Goal: Transaction & Acquisition: Purchase product/service

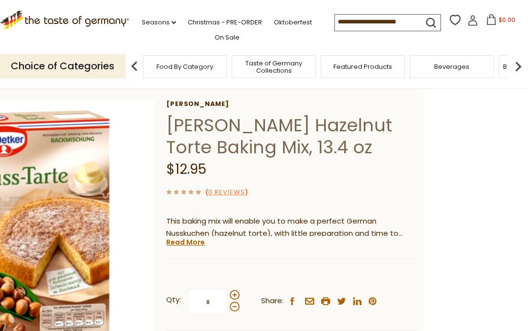
scroll to position [36, 0]
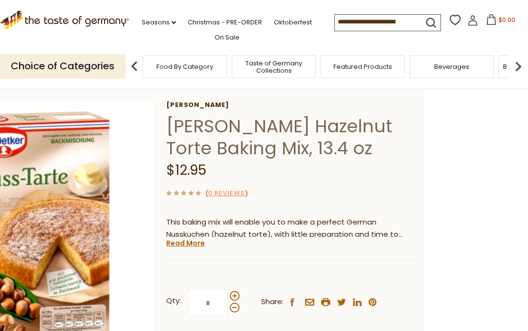
click at [189, 244] on link "Read More" at bounding box center [185, 243] width 39 height 10
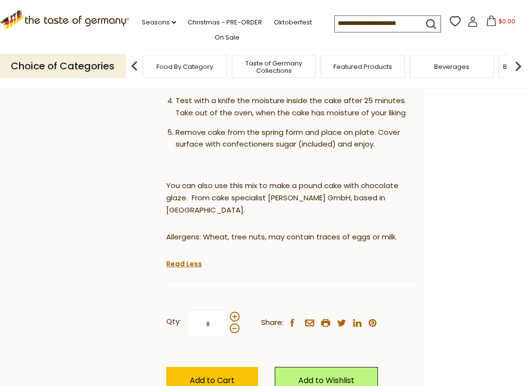
scroll to position [368, 0]
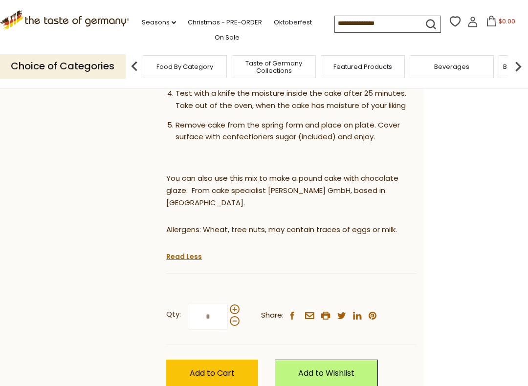
click at [362, 181] on p "You can also use this mix to make a pound cake with chocolate glaze. From cake …" at bounding box center [291, 190] width 250 height 37
click at [340, 181] on p "You can also use this mix to make a pound cake with chocolate glaze. From cake …" at bounding box center [291, 190] width 250 height 37
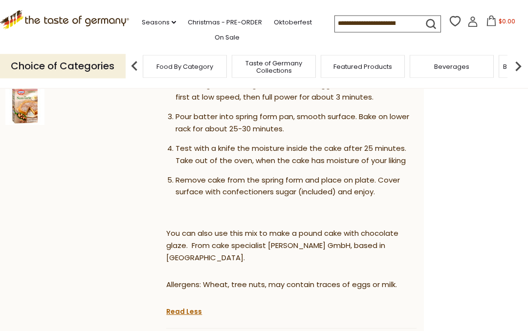
scroll to position [309, 0]
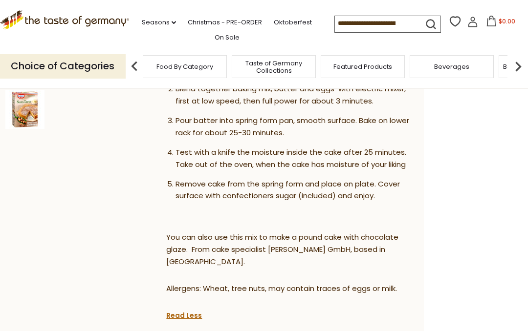
click at [362, 20] on input at bounding box center [376, 23] width 83 height 14
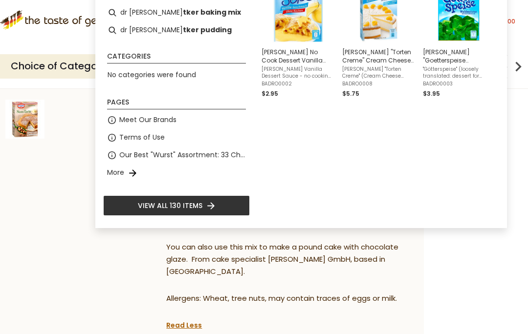
scroll to position [298, 0]
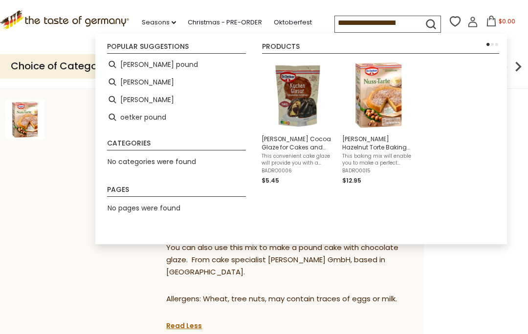
type input "**********"
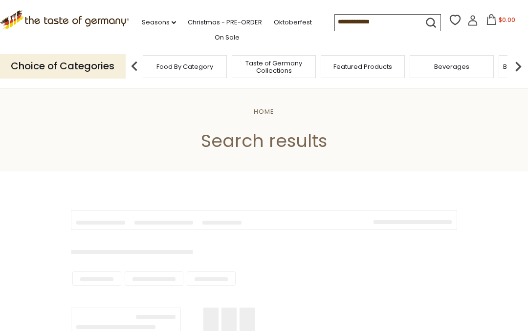
type input "**********"
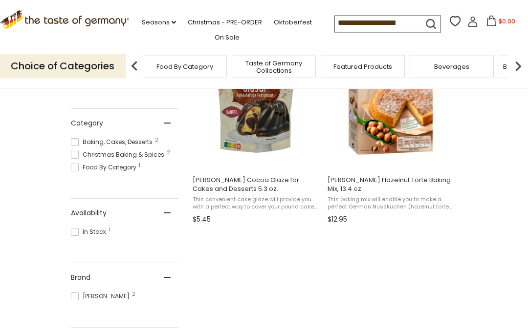
scroll to position [248, 0]
click at [430, 179] on span "[PERSON_NAME] Hazelnut Torte Baking Mix, 13.4 oz" at bounding box center [390, 185] width 127 height 18
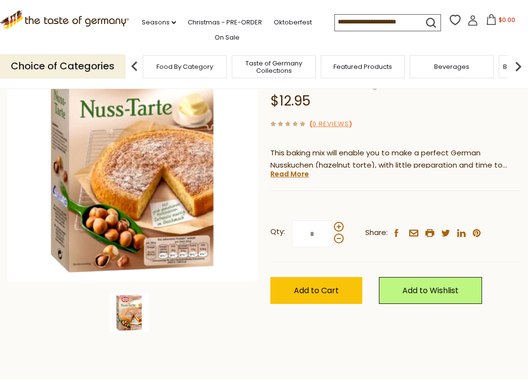
scroll to position [108, 0]
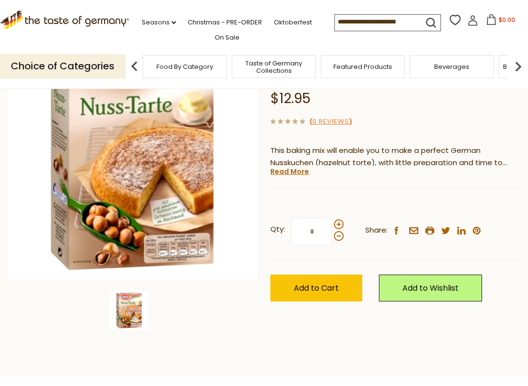
click at [294, 169] on link "Read More" at bounding box center [289, 172] width 39 height 10
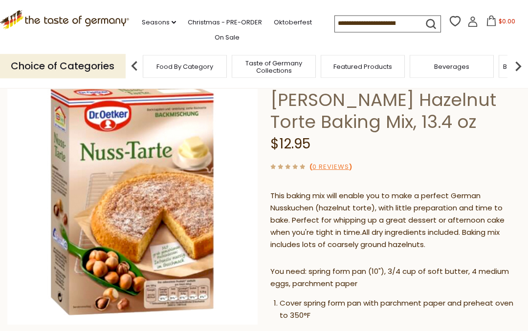
scroll to position [59, 0]
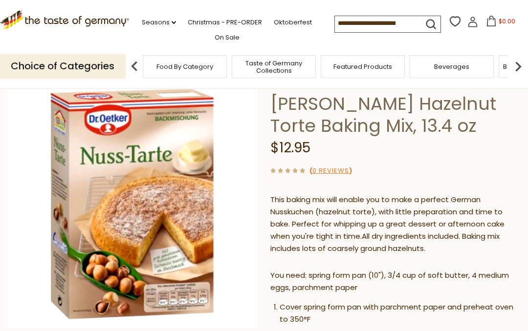
click at [146, 198] on img at bounding box center [132, 204] width 250 height 250
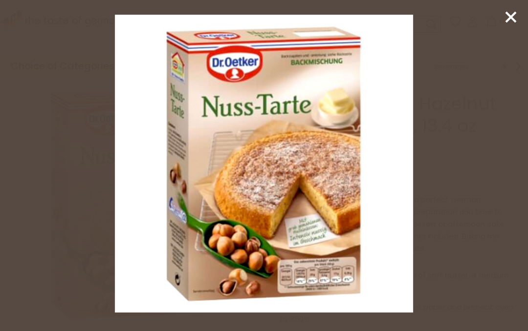
click at [509, 24] on icon at bounding box center [510, 17] width 15 height 15
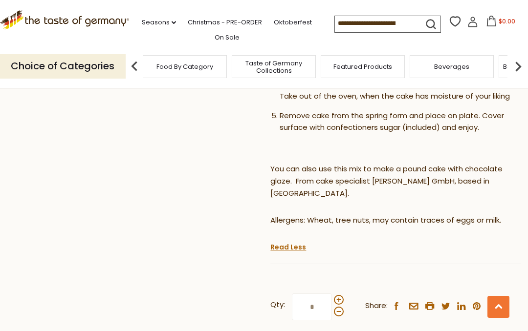
scroll to position [375, 0]
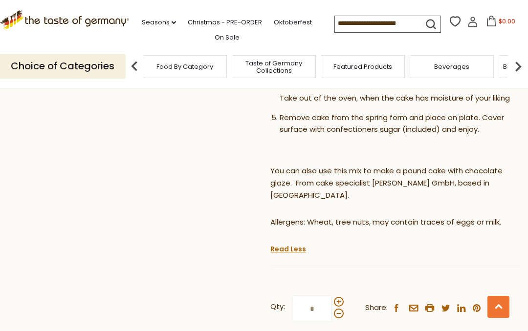
click at [335, 19] on input at bounding box center [376, 23] width 83 height 14
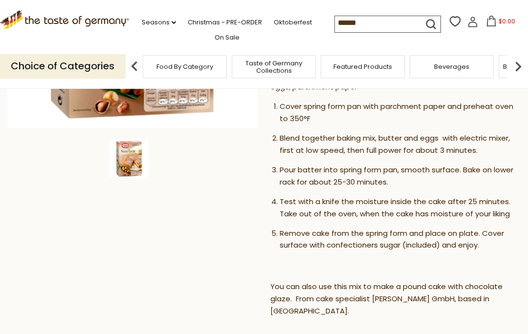
scroll to position [258, 0]
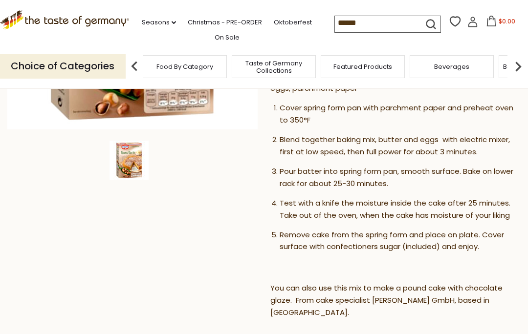
click at [337, 22] on input "******" at bounding box center [376, 23] width 83 height 14
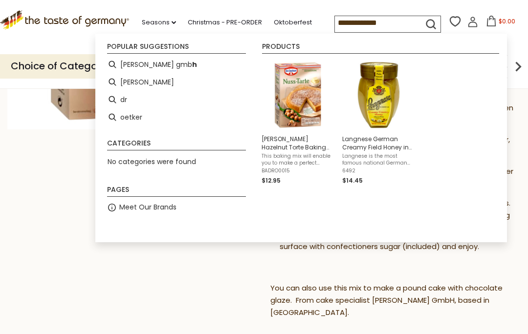
type input "**********"
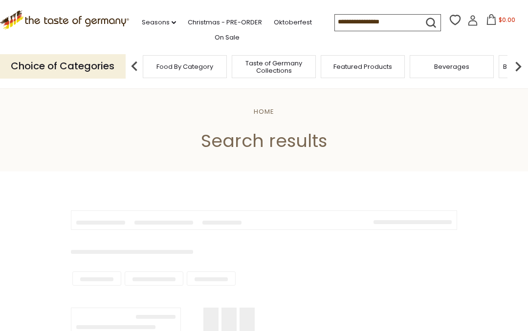
type input "**********"
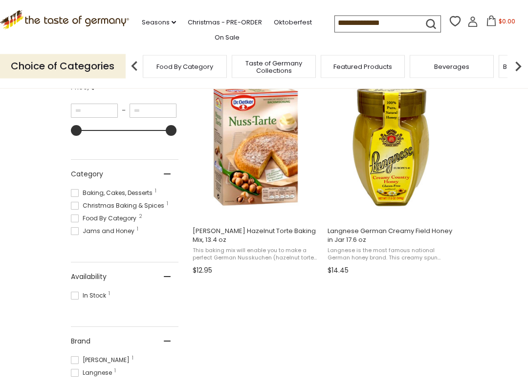
scroll to position [197, 0]
click at [269, 147] on img "Dr. Oetker Hazelnut Torte Baking Mix, 13.4 oz" at bounding box center [255, 146] width 129 height 129
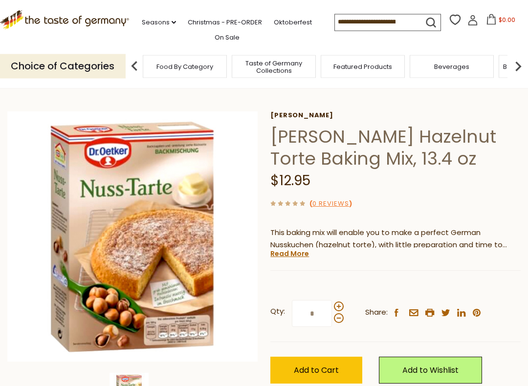
click at [301, 255] on link "Read More" at bounding box center [289, 254] width 39 height 10
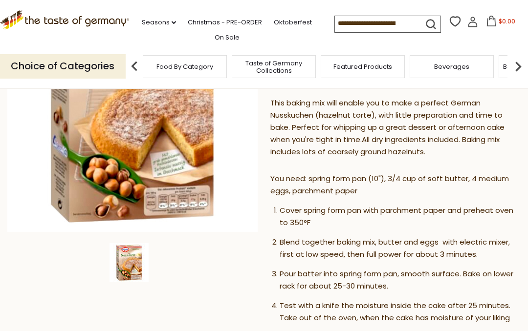
scroll to position [154, 0]
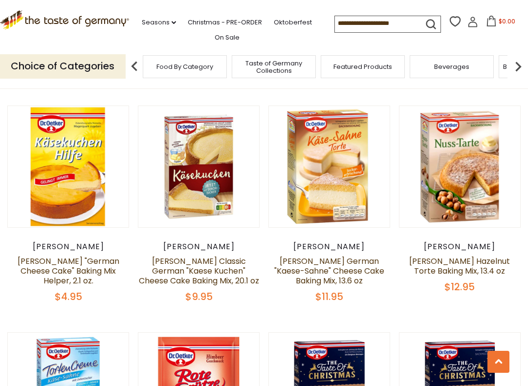
scroll to position [760, 0]
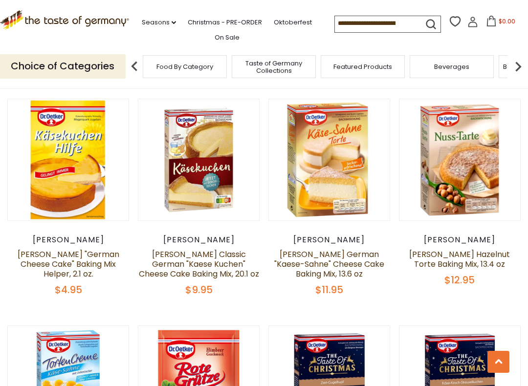
click at [469, 15] on button "Quick View" at bounding box center [459, 4] width 66 height 22
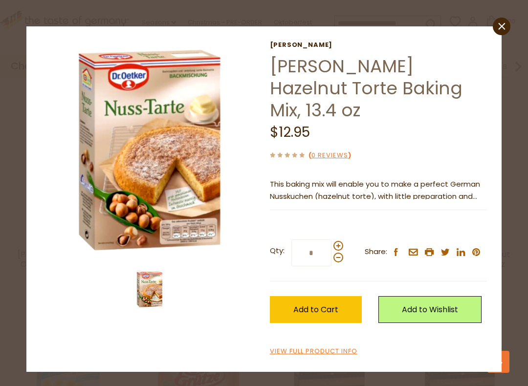
click at [339, 331] on link "View Full Product Info" at bounding box center [313, 351] width 87 height 10
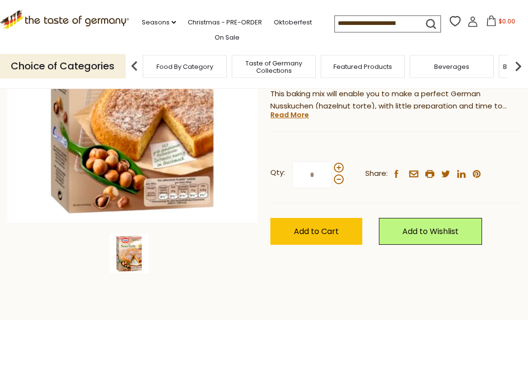
scroll to position [165, 0]
click at [135, 257] on img at bounding box center [128, 253] width 39 height 39
click at [165, 151] on img at bounding box center [132, 98] width 250 height 250
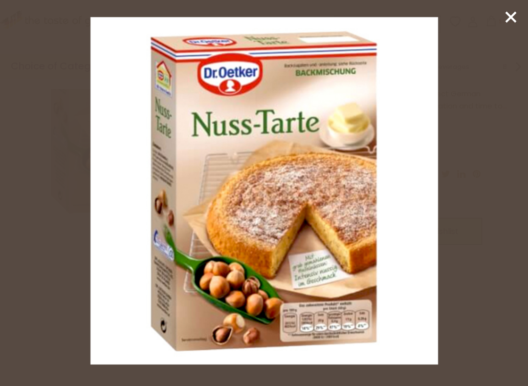
click at [509, 23] on icon at bounding box center [510, 17] width 15 height 15
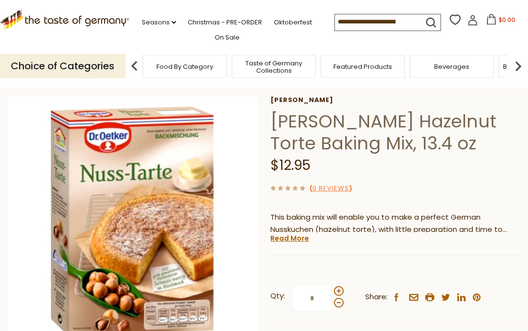
scroll to position [0, 0]
